Goal: Transaction & Acquisition: Purchase product/service

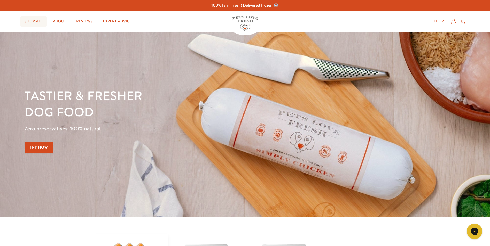
click at [29, 19] on link "Shop All" at bounding box center [33, 21] width 26 height 10
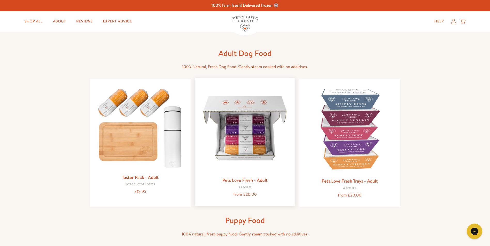
click at [241, 134] on img at bounding box center [245, 128] width 92 height 92
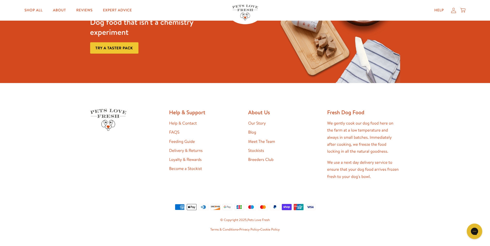
scroll to position [1515, 0]
